Goal: Task Accomplishment & Management: Use online tool/utility

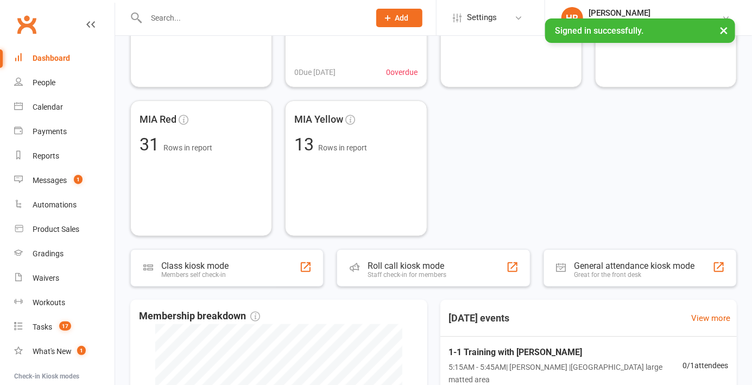
scroll to position [138, 0]
click at [456, 269] on div "Roll call kiosk mode Staff check-in for members" at bounding box center [433, 266] width 193 height 37
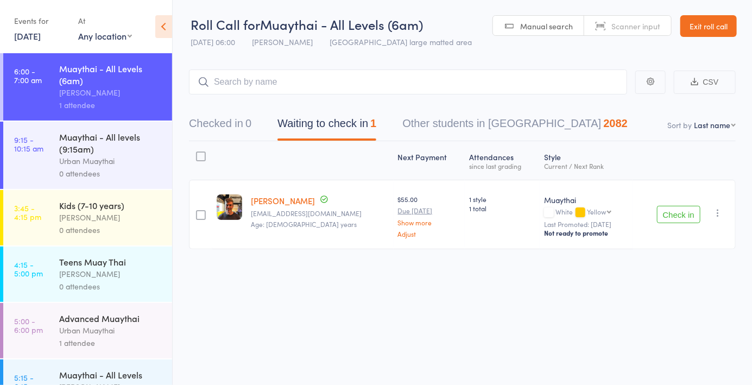
click at [239, 125] on button "Checked in 0" at bounding box center [220, 126] width 62 height 29
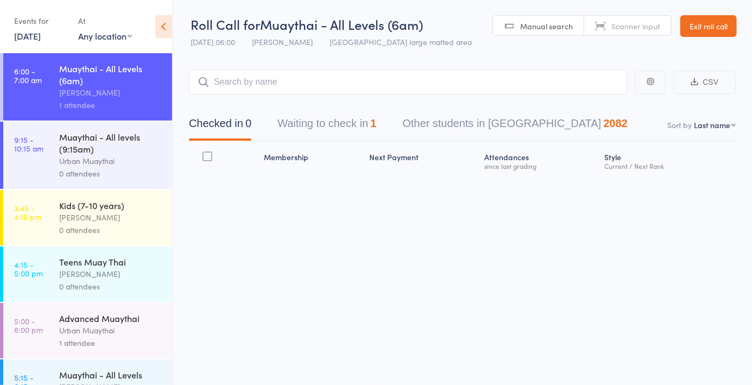
click at [617, 27] on span "Scanner input" at bounding box center [635, 26] width 49 height 11
click at [560, 82] on input "search" at bounding box center [408, 81] width 438 height 25
click at [713, 130] on select "First name Last name Birthday today? Behind on payments? Check in time Next pay…" at bounding box center [715, 124] width 42 height 11
select select "4"
click at [694, 119] on select "First name Last name Birthday today? Behind on payments? Check in time Next pay…" at bounding box center [715, 124] width 42 height 11
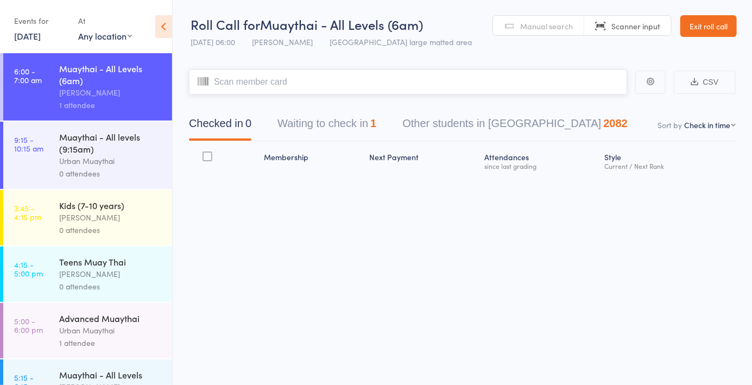
click at [245, 79] on input "search" at bounding box center [408, 81] width 438 height 25
type input "5800"
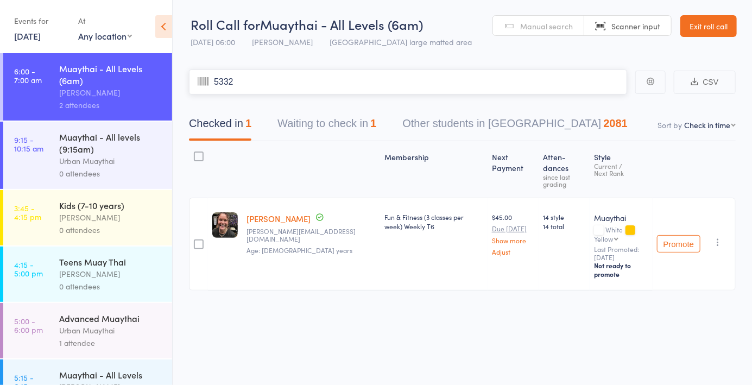
type input "5332"
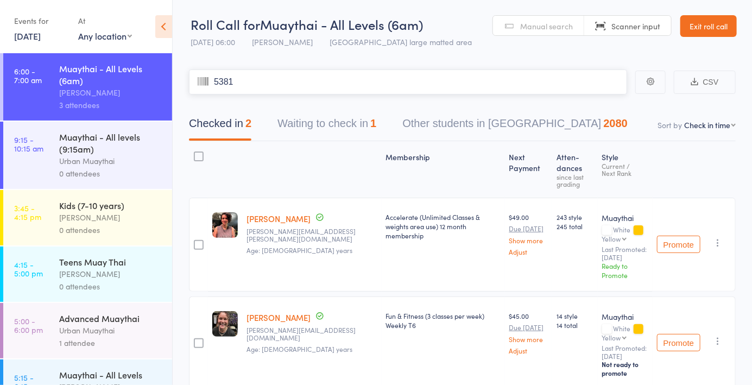
type input "5381"
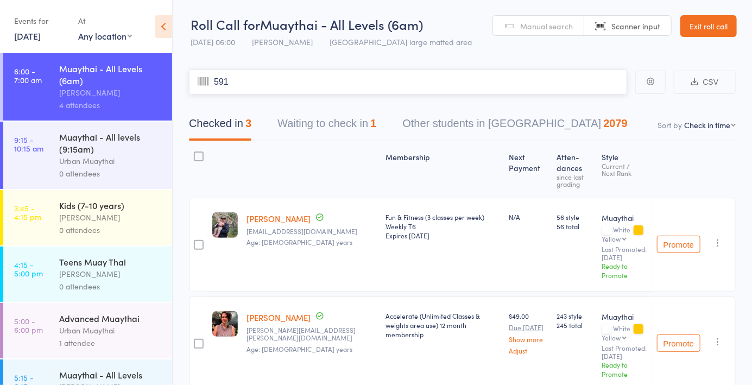
type input "5914"
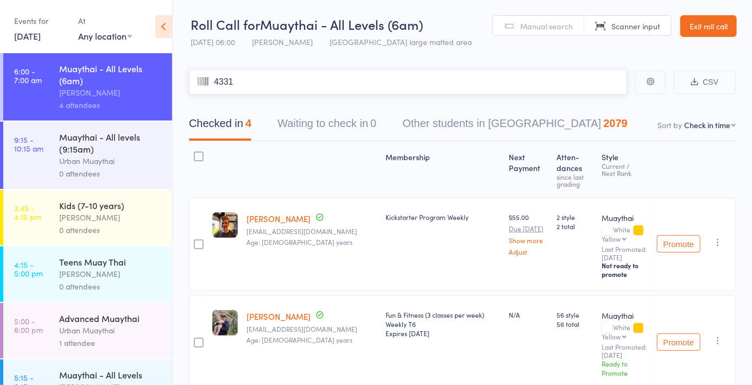
type input "4331"
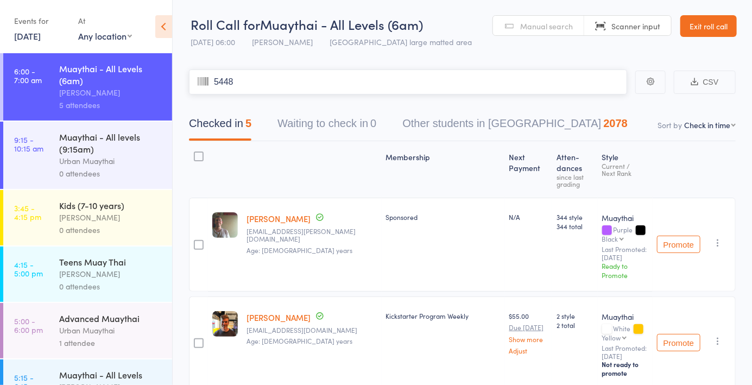
type input "5448"
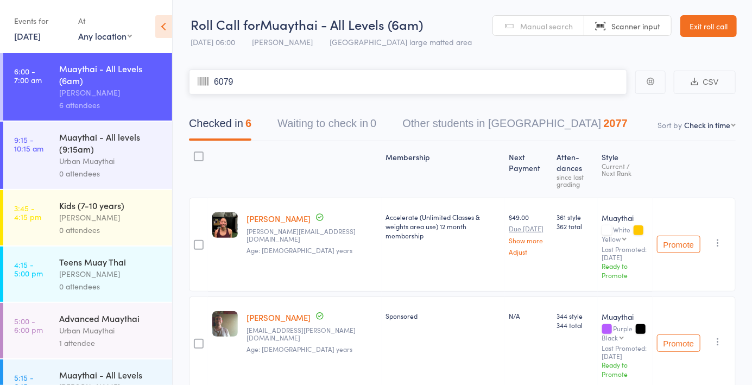
type input "6079"
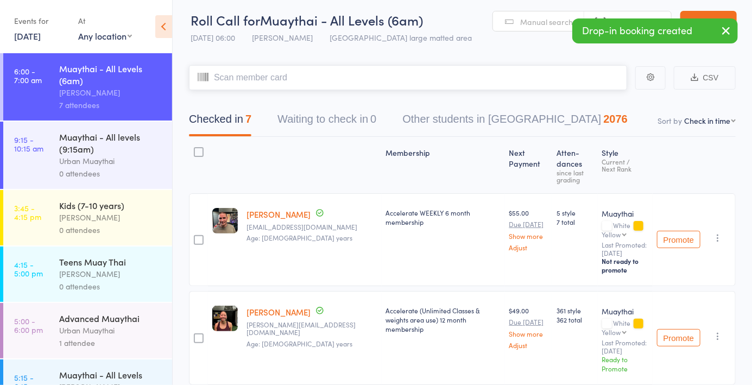
scroll to position [9, 0]
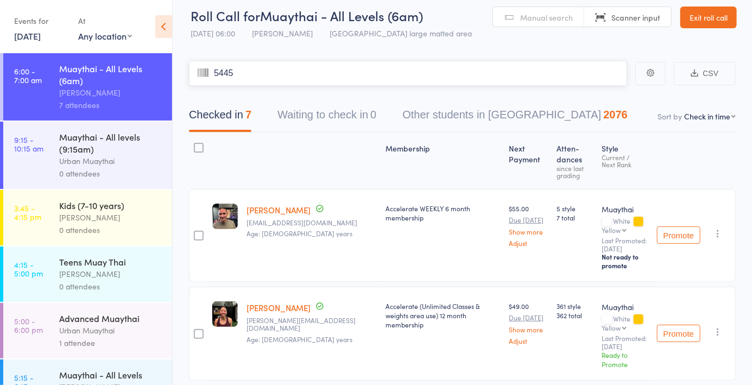
type input "5445"
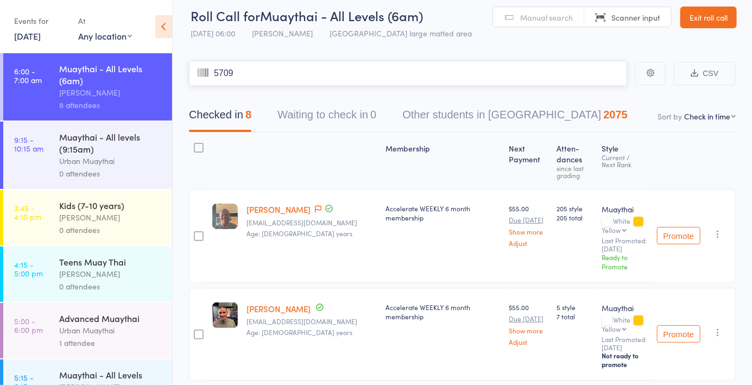
type input "5709"
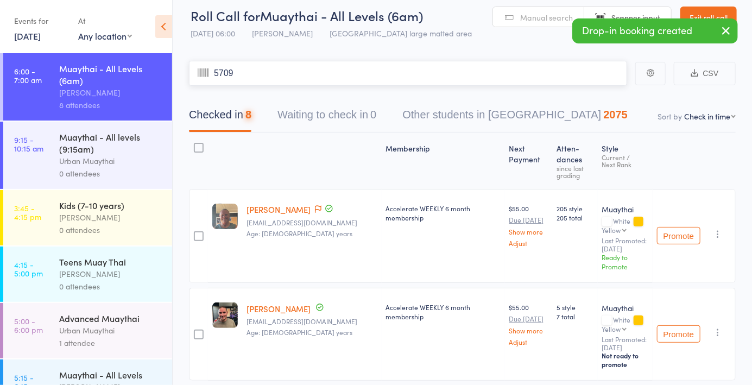
type input "5709"
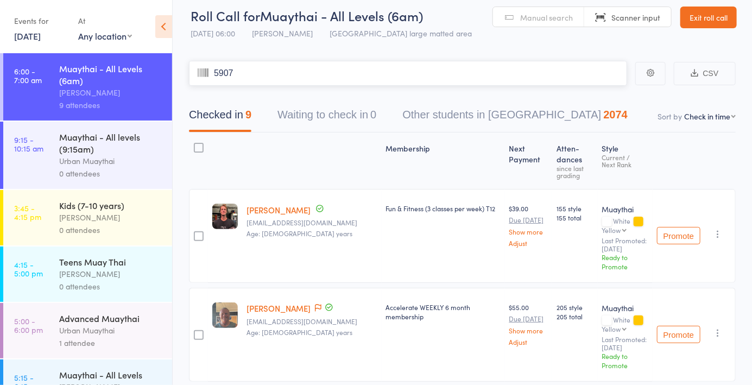
type input "5907"
